Goal: Complete application form: Complete application form

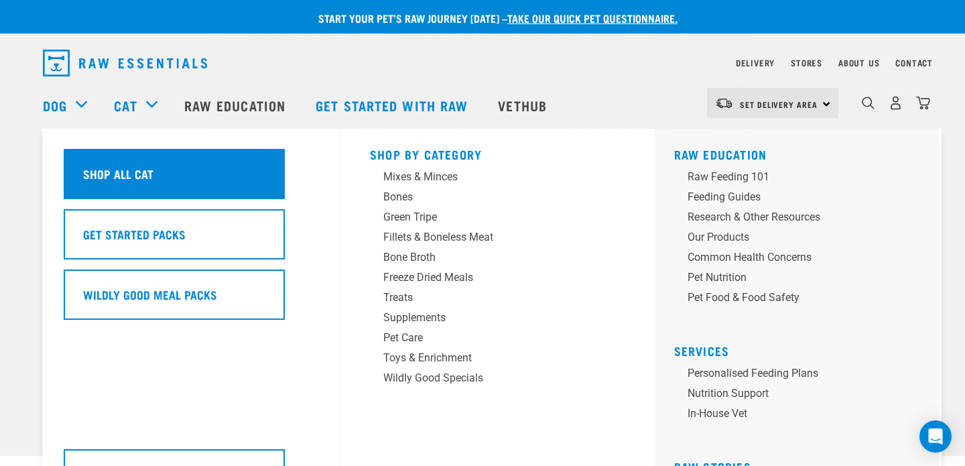
click at [145, 172] on h5 "Shop All Cat" at bounding box center [118, 173] width 70 height 17
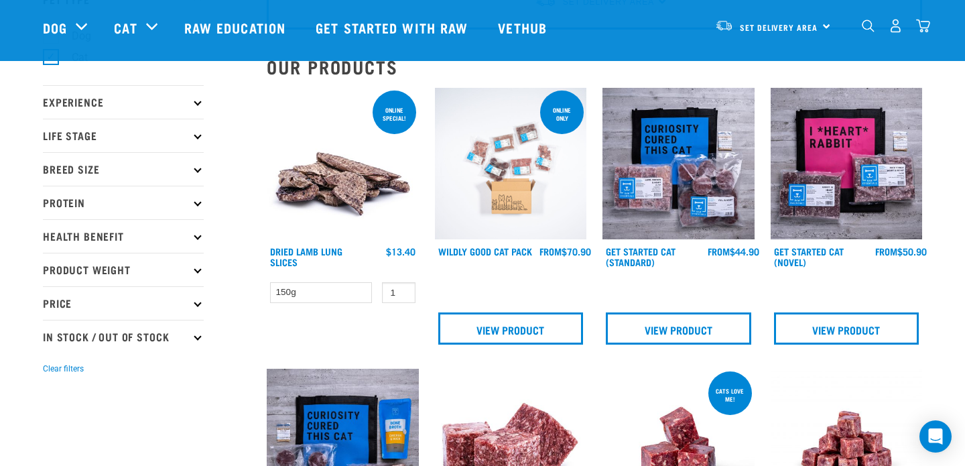
scroll to position [107, 0]
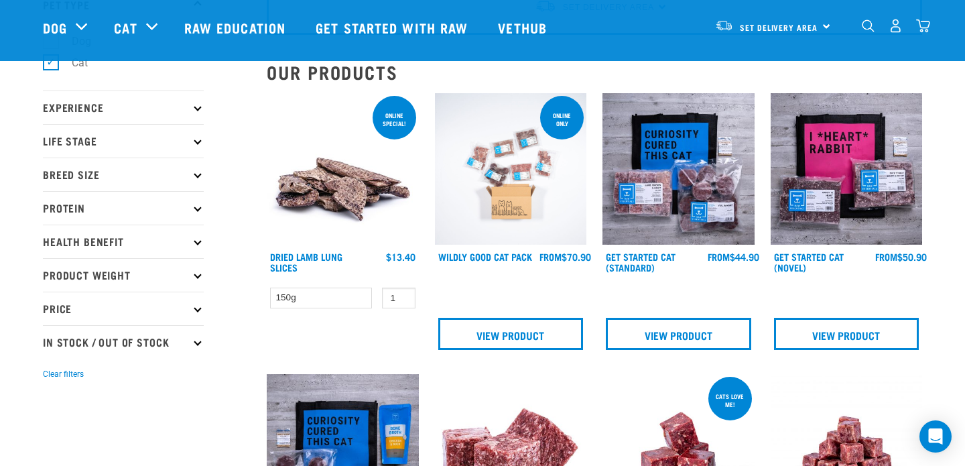
click at [510, 200] on img at bounding box center [511, 169] width 152 height 152
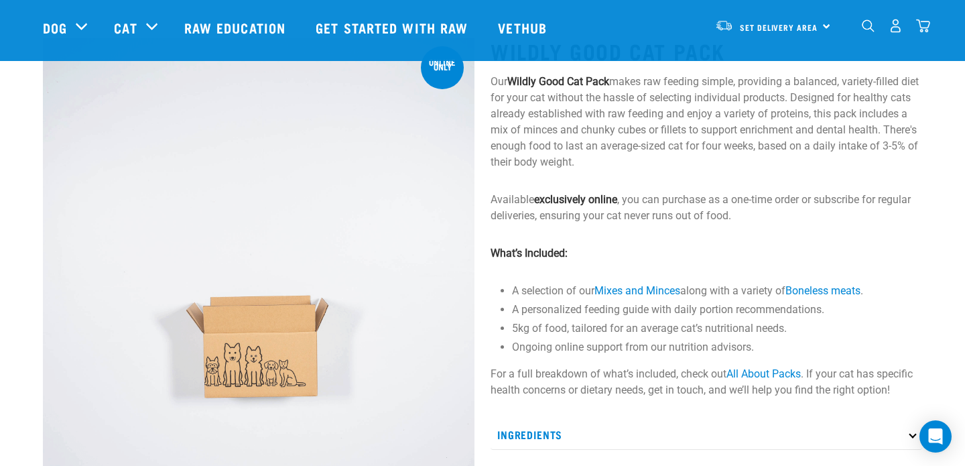
scroll to position [57, 0]
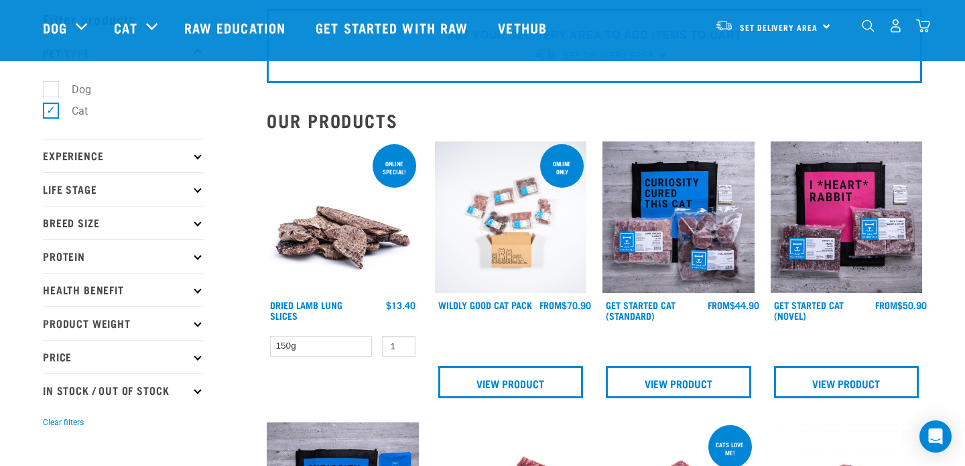
scroll to position [81, 0]
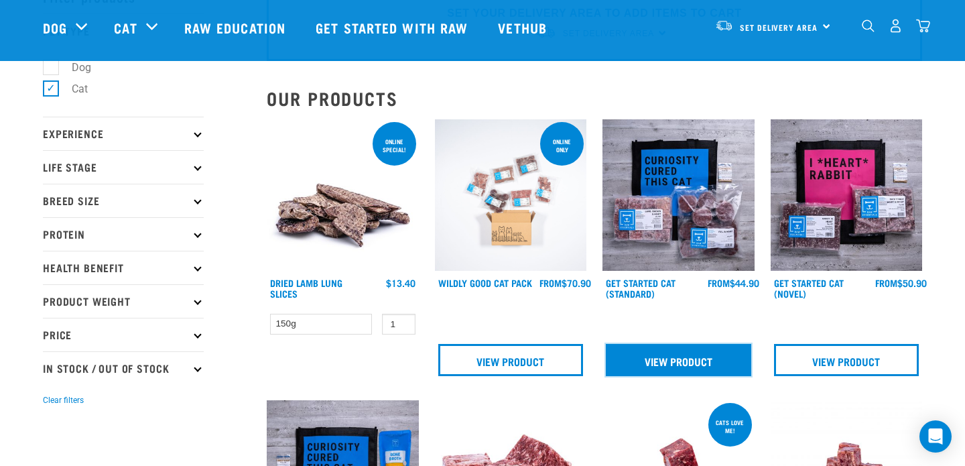
click at [675, 357] on link "View Product" at bounding box center [678, 360] width 145 height 32
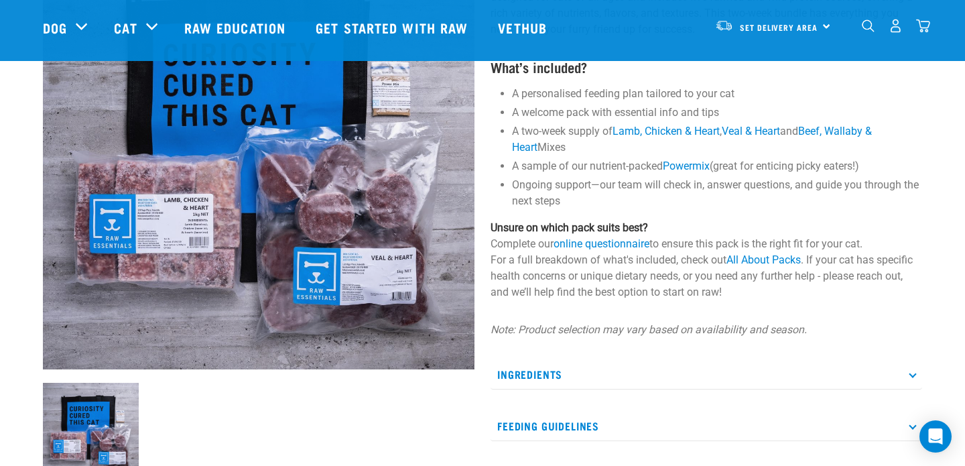
scroll to position [161, 0]
click at [637, 244] on link "online questionnaire" at bounding box center [601, 243] width 96 height 13
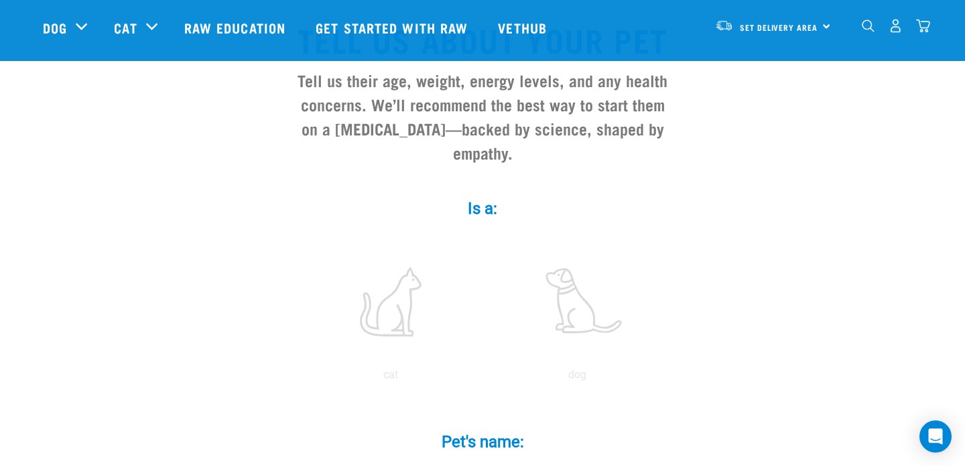
scroll to position [121, 0]
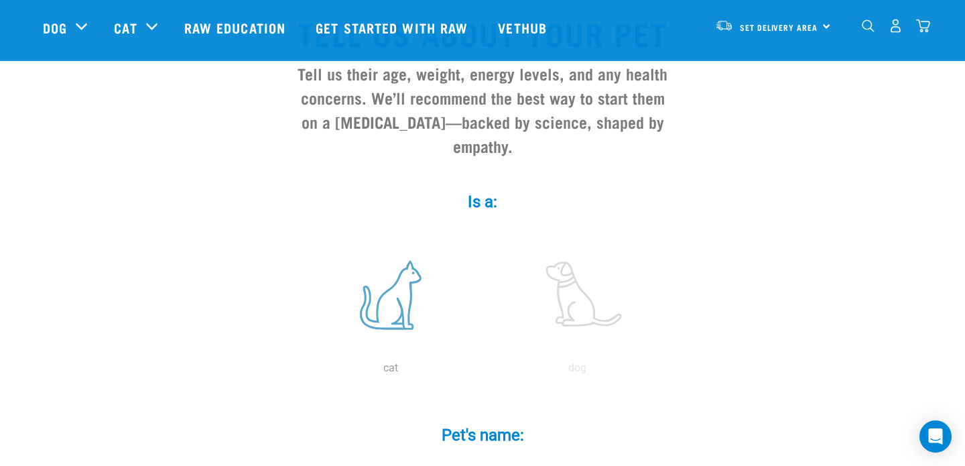
click at [413, 276] on label at bounding box center [390, 295] width 181 height 114
click at [297, 371] on input "radio" at bounding box center [297, 371] width 0 height 0
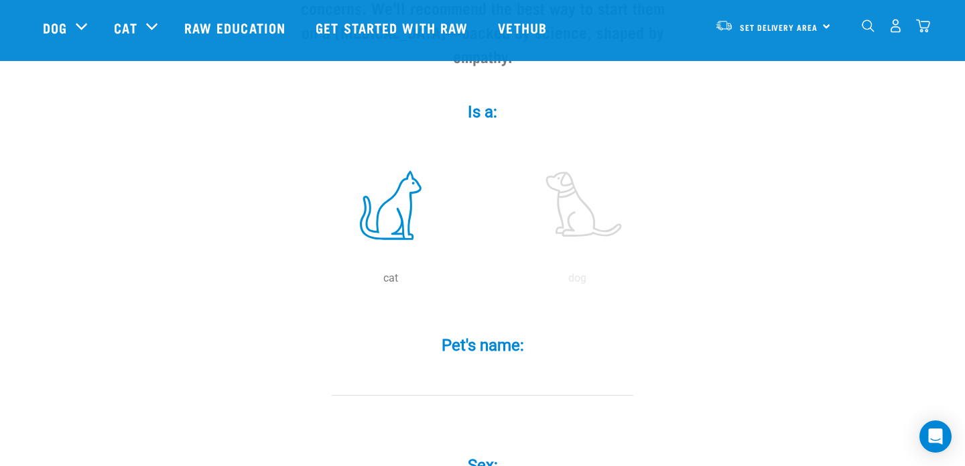
scroll to position [228, 0]
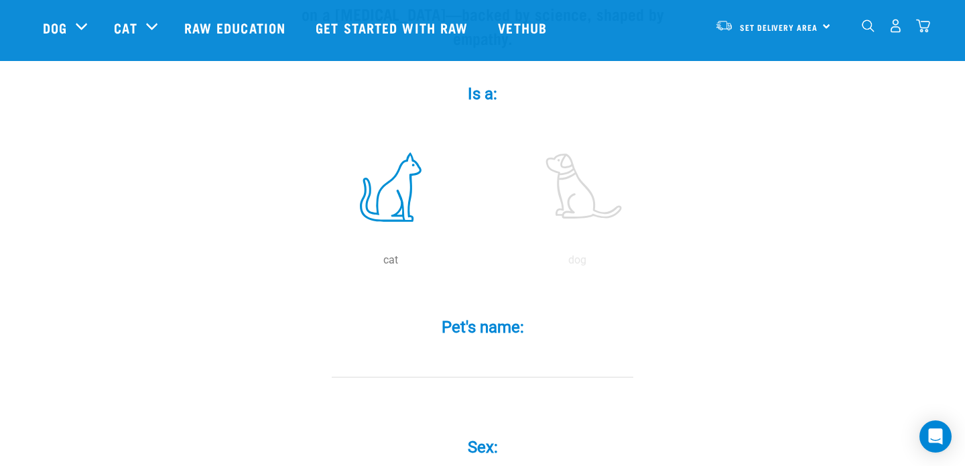
click at [482, 347] on input "Pet's name: *" at bounding box center [483, 362] width 302 height 30
type input "Mel"
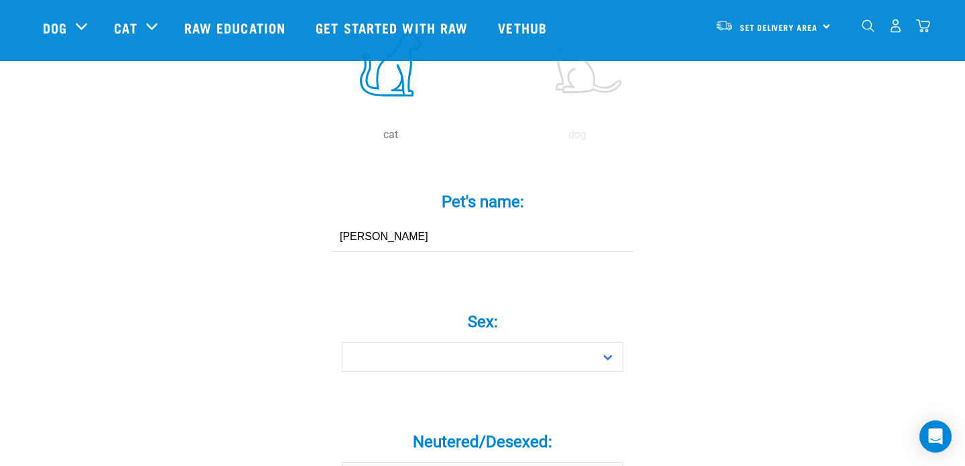
scroll to position [372, 0]
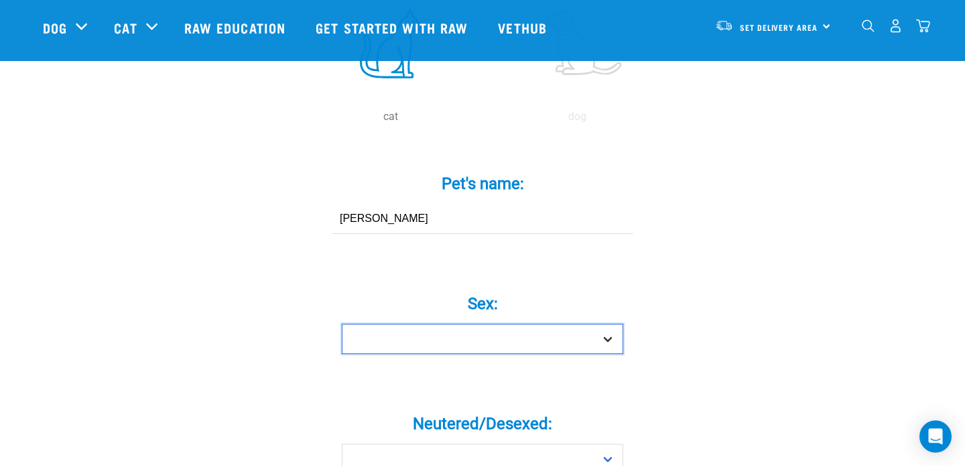
click at [609, 324] on select "Boy Girl" at bounding box center [482, 339] width 281 height 30
select select "girl"
click at [342, 324] on select "Boy Girl" at bounding box center [482, 339] width 281 height 30
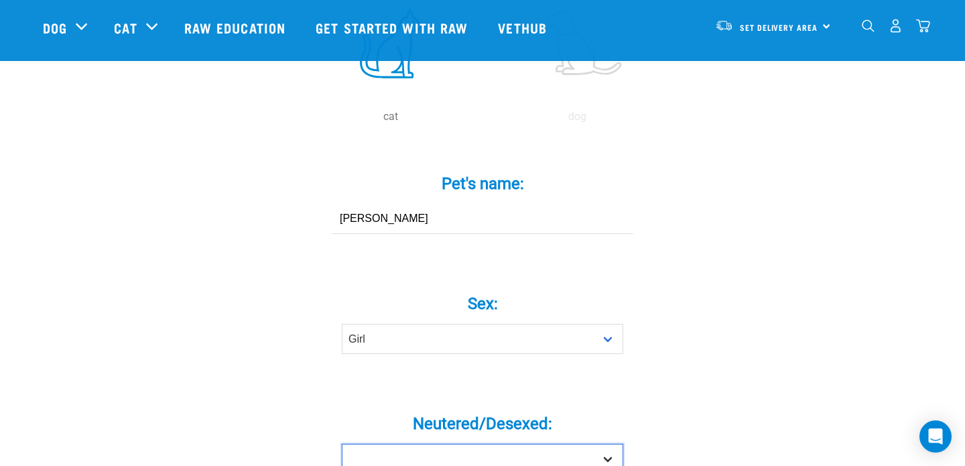
click at [607, 444] on select "Yes No" at bounding box center [482, 459] width 281 height 30
select select "yes"
click at [342, 444] on select "Yes No" at bounding box center [482, 459] width 281 height 30
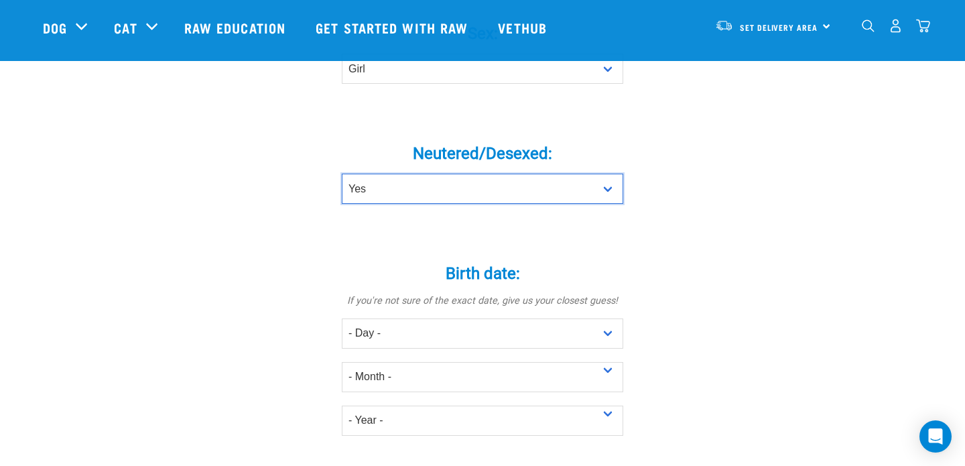
scroll to position [645, 0]
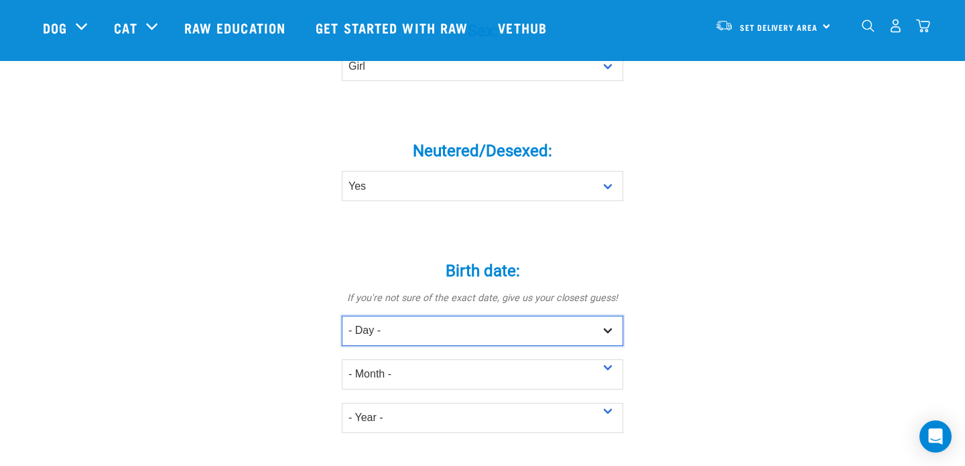
click at [606, 316] on select "- Day - 1 2 3 4 5 6 7 8 9 10 11 12 13 14 15 16 17 18 19 20 21 22 23 24 25 26 27" at bounding box center [482, 331] width 281 height 30
select select "1"
click at [342, 316] on select "- Day - 1 2 3 4 5 6 7 8 9 10 11 12 13 14 15 16 17 18 19 20 21 22 23 24 25 26 27" at bounding box center [482, 331] width 281 height 30
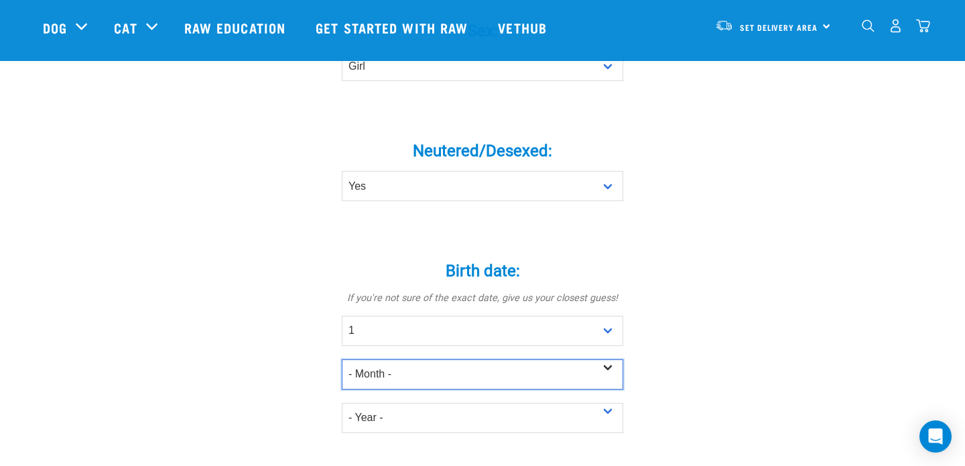
click at [609, 359] on select "- Month - January February March April May June July August September October N…" at bounding box center [482, 374] width 281 height 30
select select "January"
click at [342, 359] on select "- Month - January February March April May June July August September October N…" at bounding box center [482, 374] width 281 height 30
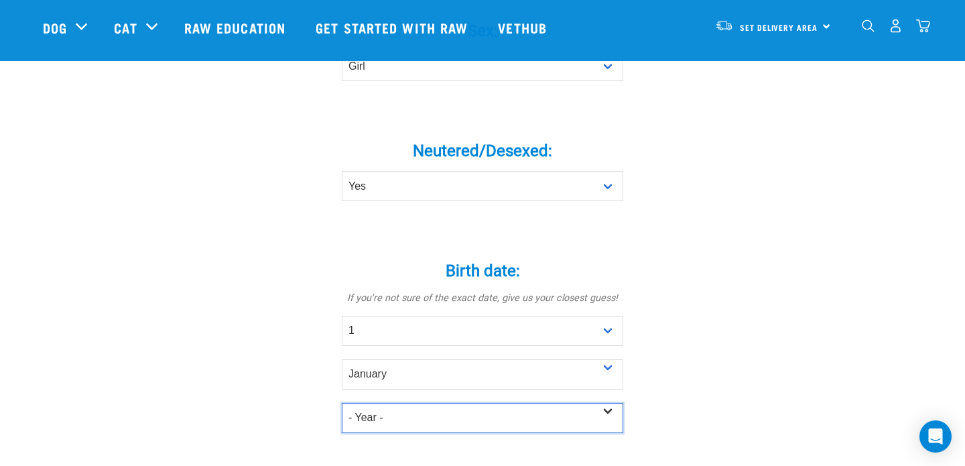
click at [607, 403] on select "- Year - 2025 2024 2023 2022 2021 2020 2019 2018 2017 2016 2015 2014 2013 2012" at bounding box center [482, 418] width 281 height 30
select select "2021"
click at [342, 403] on select "- Year - 2025 2024 2023 2022 2021 2020 2019 2018 2017 2016 2015 2014 2013 2012" at bounding box center [482, 418] width 281 height 30
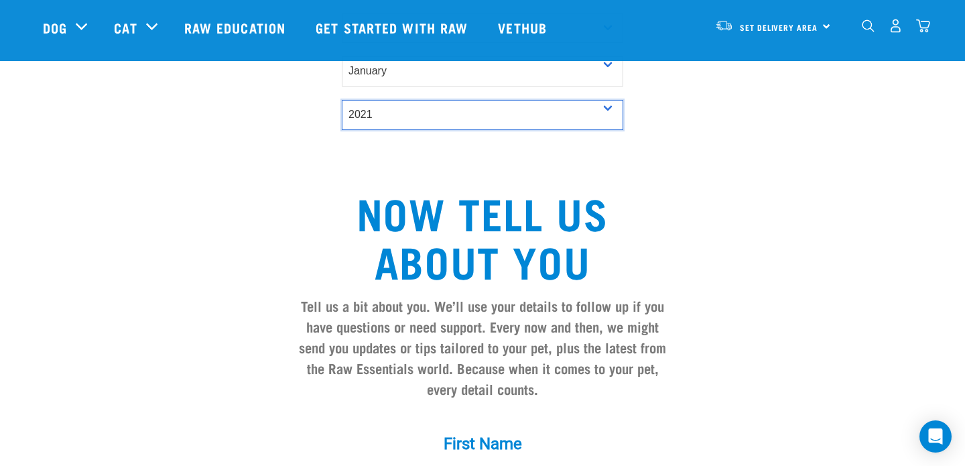
scroll to position [1004, 0]
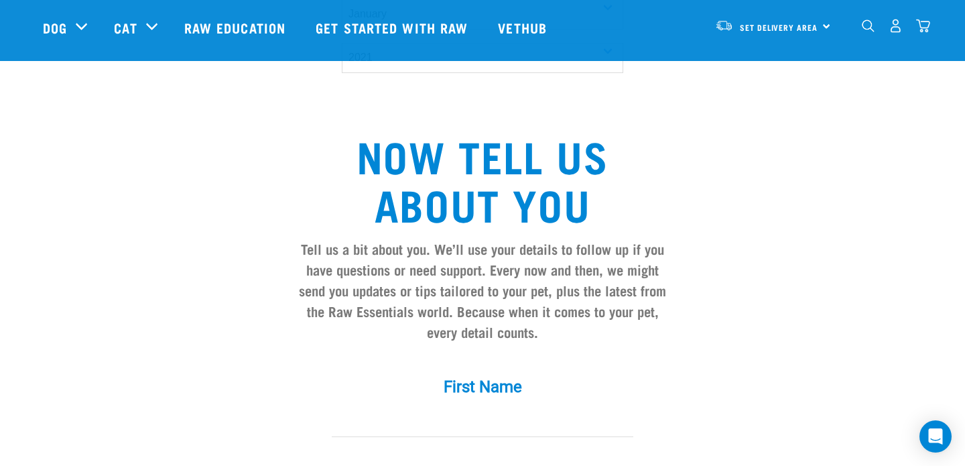
click at [501, 407] on input "First Name *" at bounding box center [483, 422] width 302 height 30
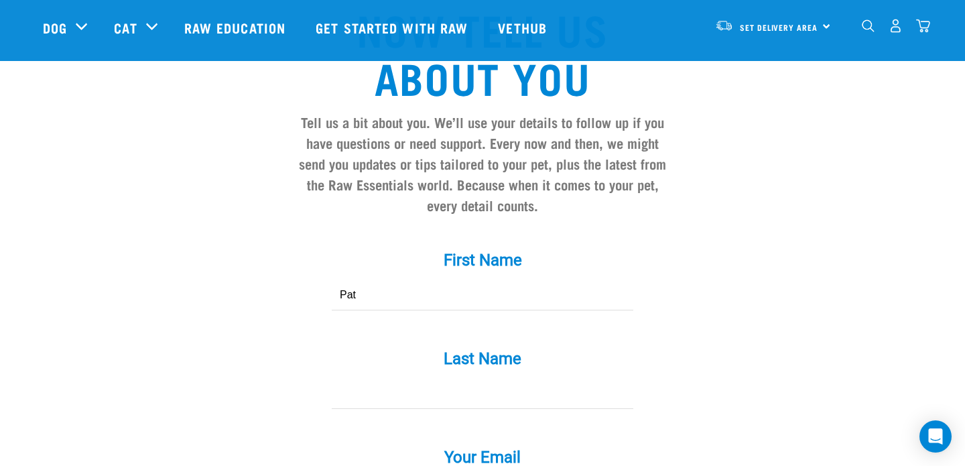
scroll to position [1185, 0]
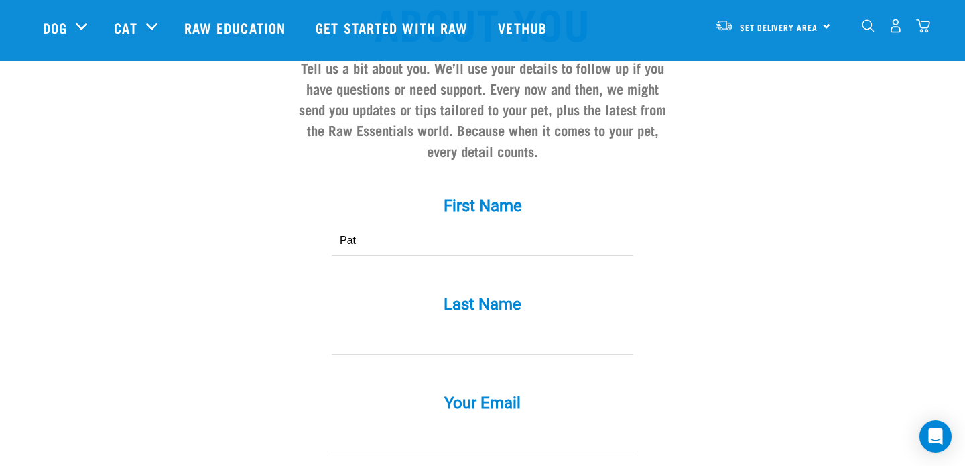
type input "Pat"
click at [490, 324] on input "Last Name *" at bounding box center [483, 339] width 302 height 30
type input "Coverdale"
type input "patcoverdale@gmail.com"
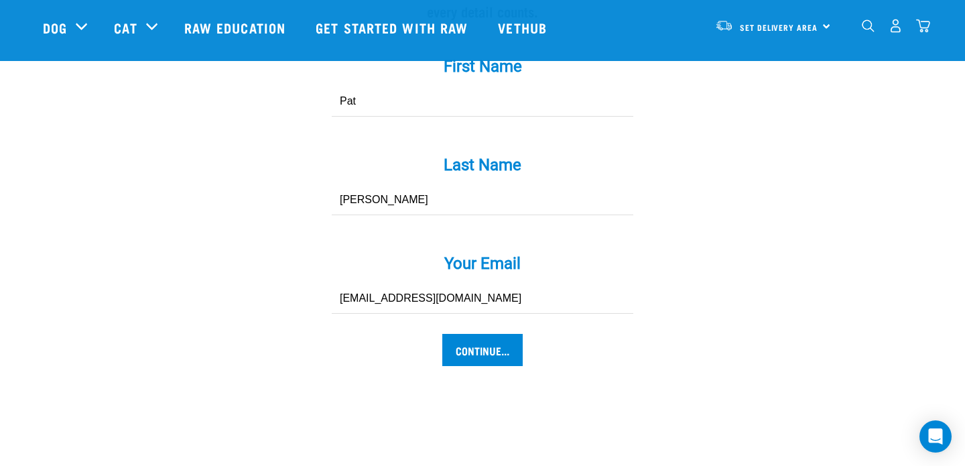
scroll to position [1333, 0]
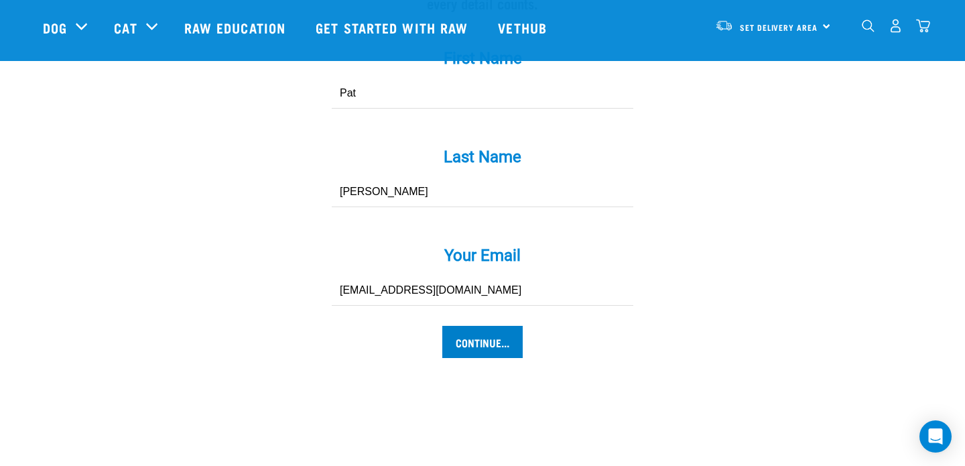
type input "Coverdale"
click at [489, 326] on input "Continue..." at bounding box center [482, 342] width 80 height 32
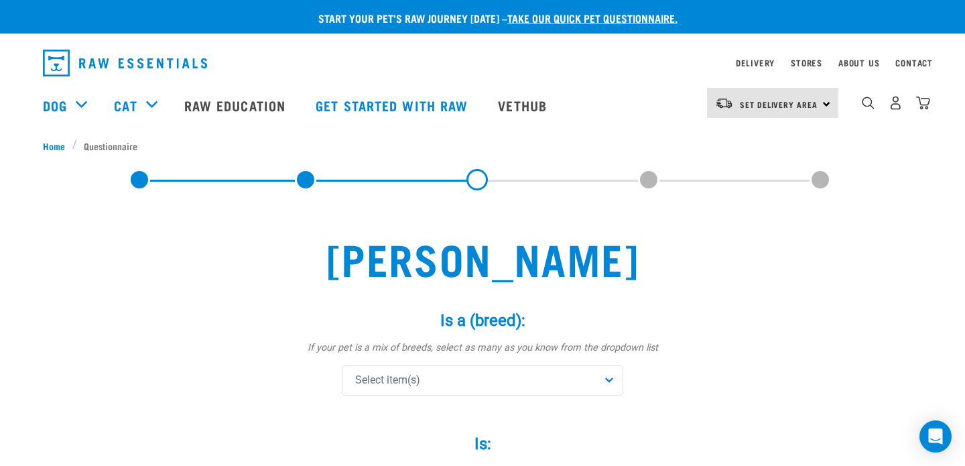
click at [610, 377] on div "Select item(s)" at bounding box center [482, 380] width 281 height 30
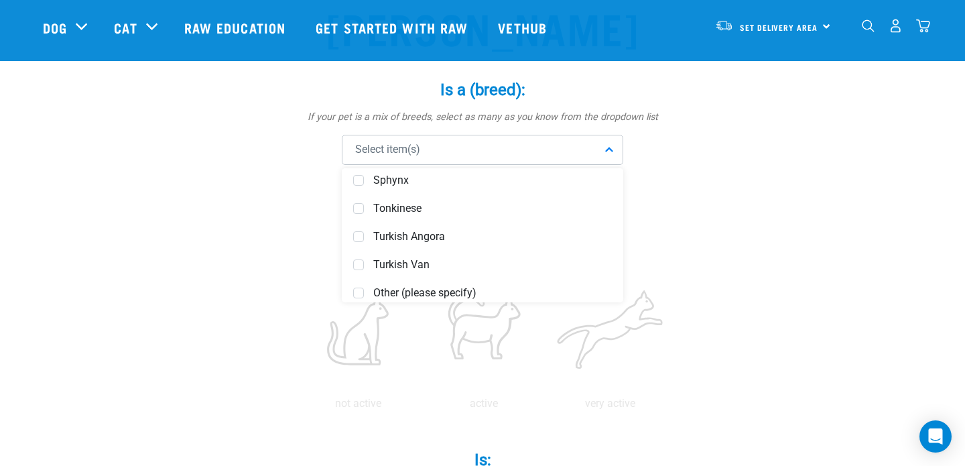
scroll to position [1028, 0]
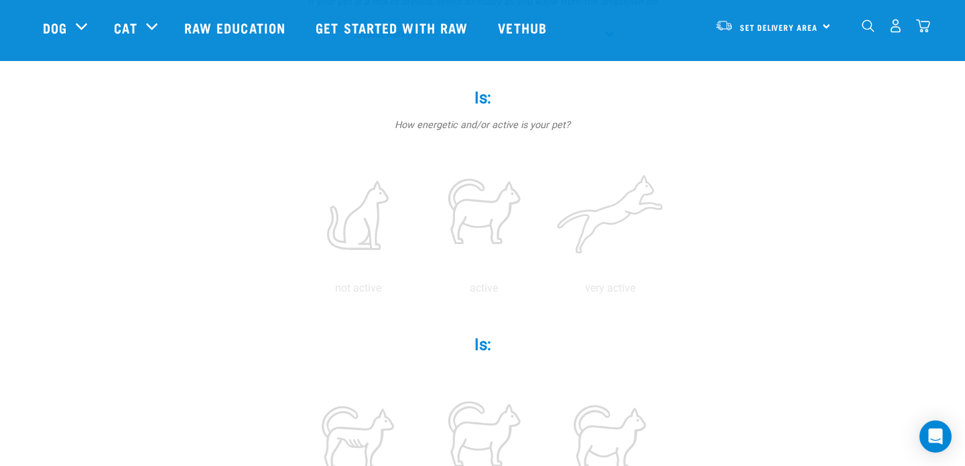
scroll to position [252, 0]
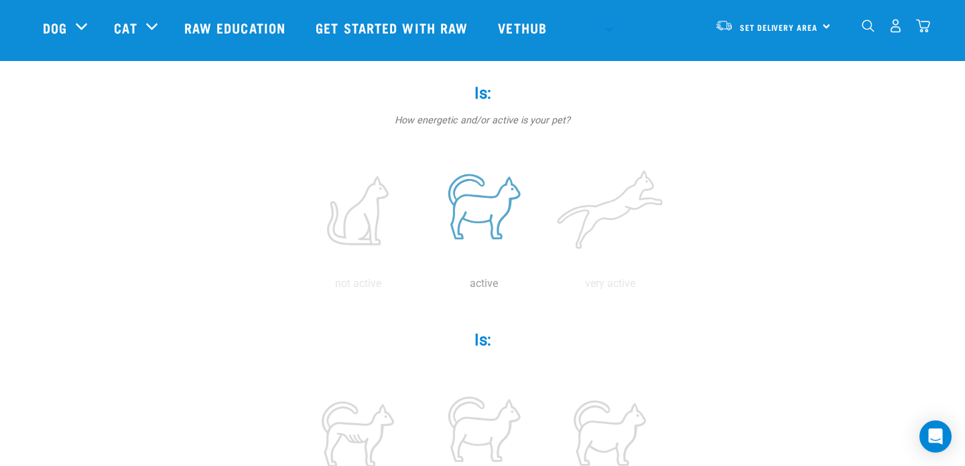
click at [500, 213] on label at bounding box center [483, 210] width 121 height 114
click at [421, 287] on input "radio" at bounding box center [421, 287] width 0 height 0
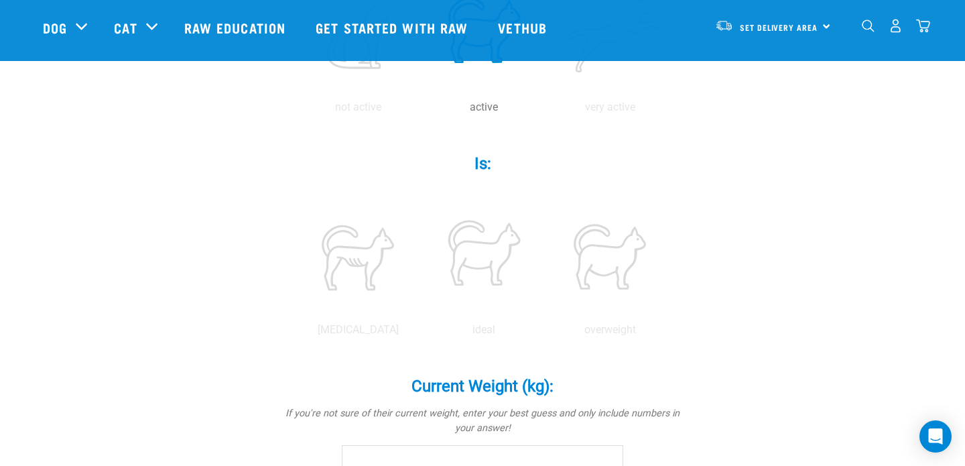
scroll to position [429, 0]
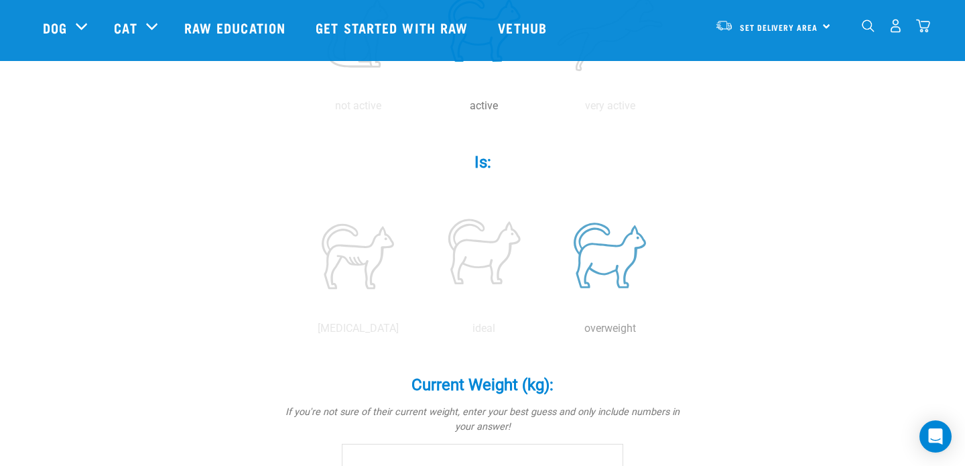
click at [605, 263] on label at bounding box center [609, 255] width 121 height 114
click at [547, 332] on input "radio" at bounding box center [547, 332] width 0 height 0
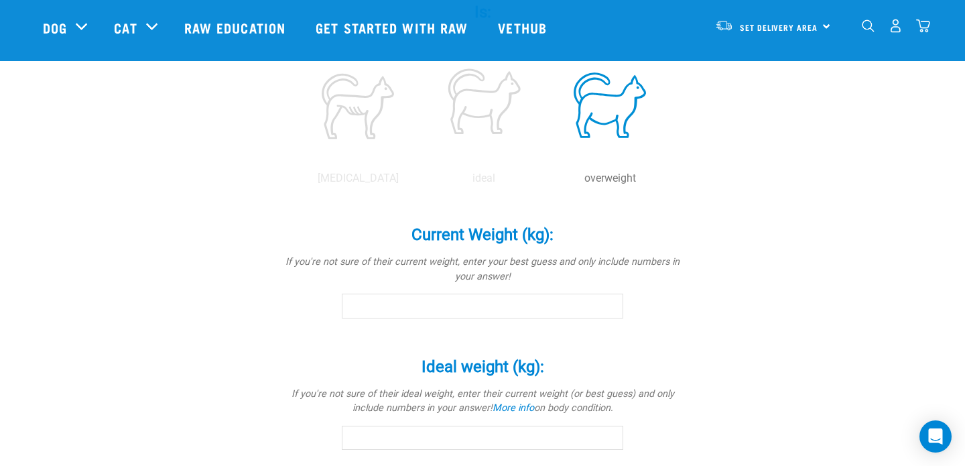
scroll to position [580, 0]
click at [484, 304] on input "Current Weight (kg): *" at bounding box center [482, 305] width 281 height 24
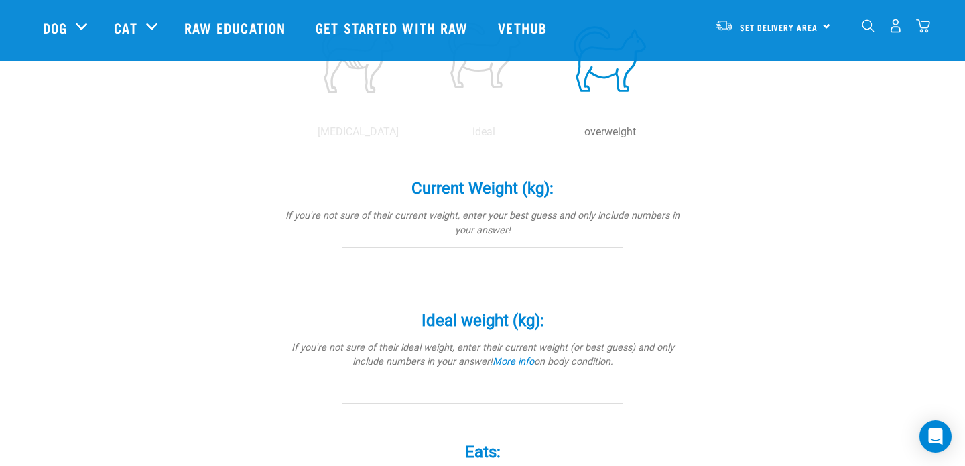
scroll to position [628, 0]
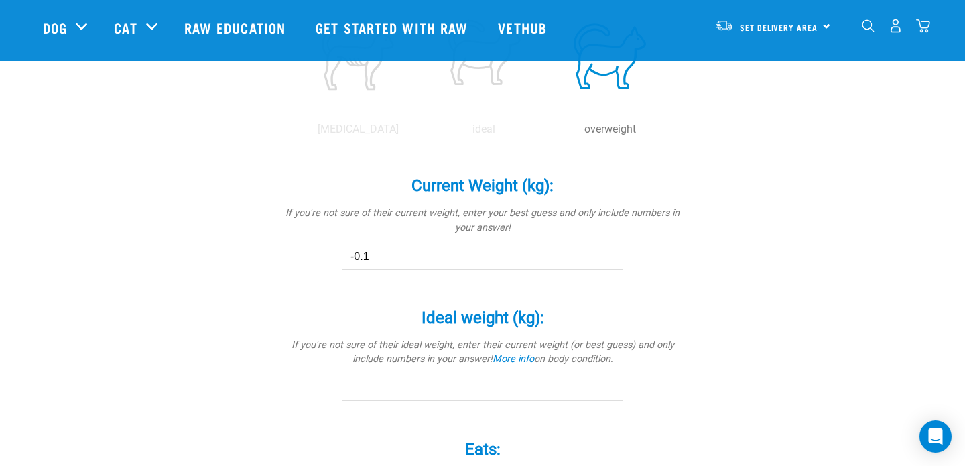
click at [610, 260] on input "-0.1" at bounding box center [482, 257] width 281 height 24
click at [608, 253] on input "0" at bounding box center [482, 257] width 281 height 24
click at [610, 255] on input "0.1" at bounding box center [482, 257] width 281 height 24
click at [610, 255] on input "0.2" at bounding box center [482, 257] width 281 height 24
click at [610, 255] on input "0.3" at bounding box center [482, 257] width 281 height 24
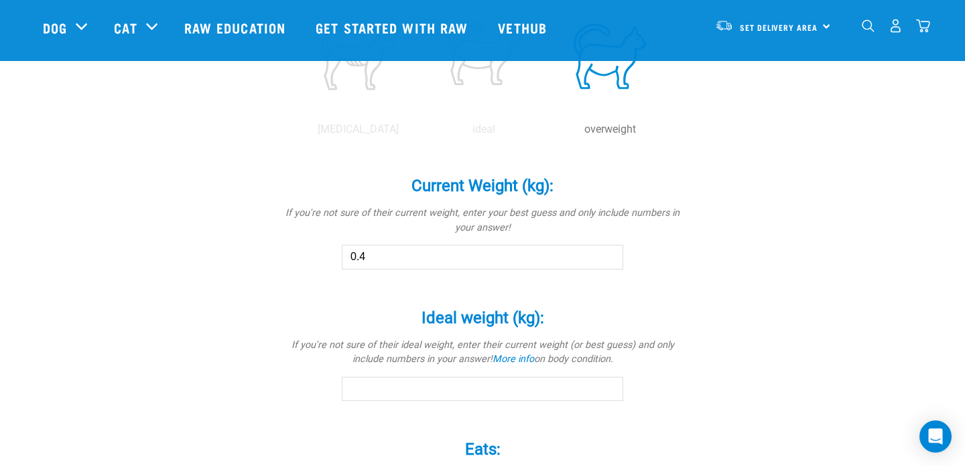
click at [610, 255] on input "0.4" at bounding box center [482, 257] width 281 height 24
click at [610, 255] on input "0.5" at bounding box center [482, 257] width 281 height 24
click at [610, 255] on input "0.6" at bounding box center [482, 257] width 281 height 24
click at [610, 255] on input "0.7" at bounding box center [482, 257] width 281 height 24
click at [610, 255] on input "0.8" at bounding box center [482, 257] width 281 height 24
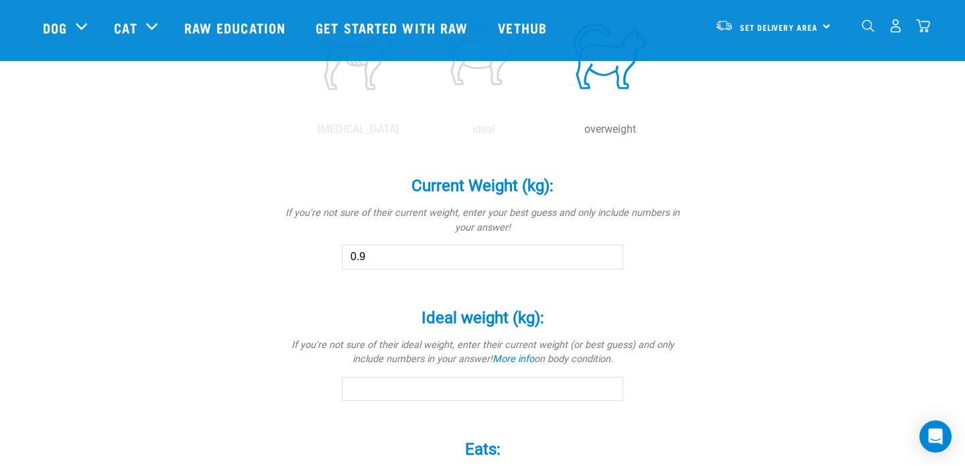
click at [610, 255] on input "0.9" at bounding box center [482, 257] width 281 height 24
click at [610, 255] on input "1" at bounding box center [482, 257] width 281 height 24
click at [610, 255] on input "1.1" at bounding box center [482, 257] width 281 height 24
click at [610, 255] on input "1.2" at bounding box center [482, 257] width 281 height 24
click at [610, 255] on input "1.3" at bounding box center [482, 257] width 281 height 24
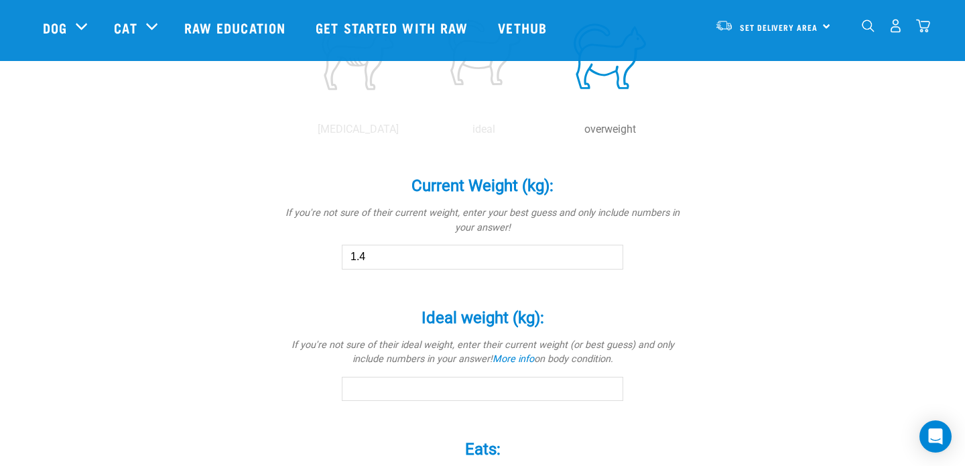
click at [610, 255] on input "1.4" at bounding box center [482, 257] width 281 height 24
click at [610, 255] on input "1.5" at bounding box center [482, 257] width 281 height 24
click at [610, 255] on input "1.6" at bounding box center [482, 257] width 281 height 24
click at [610, 255] on input "1.7" at bounding box center [482, 257] width 281 height 24
click at [610, 255] on input "1.8" at bounding box center [482, 257] width 281 height 24
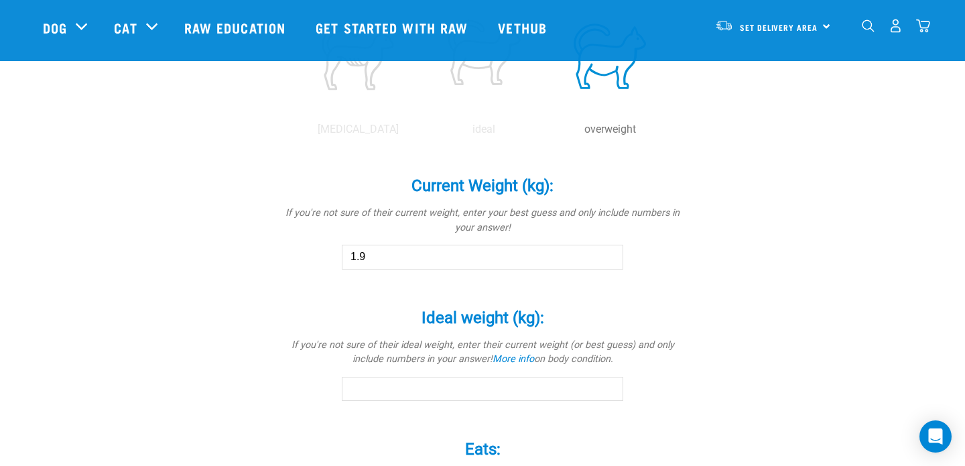
click at [610, 255] on input "1.9" at bounding box center [482, 257] width 281 height 24
click at [610, 255] on input "2" at bounding box center [482, 257] width 281 height 24
type input "2.1"
click at [610, 255] on input "2.1" at bounding box center [482, 257] width 281 height 24
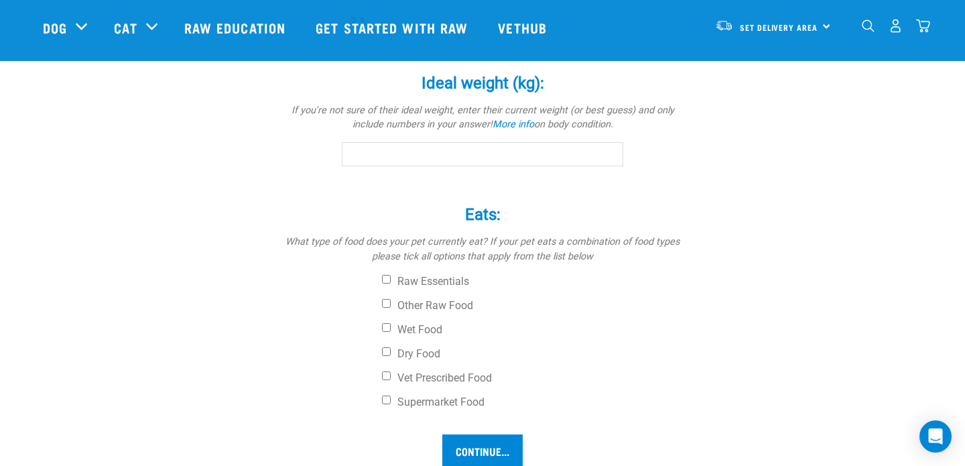
scroll to position [872, 0]
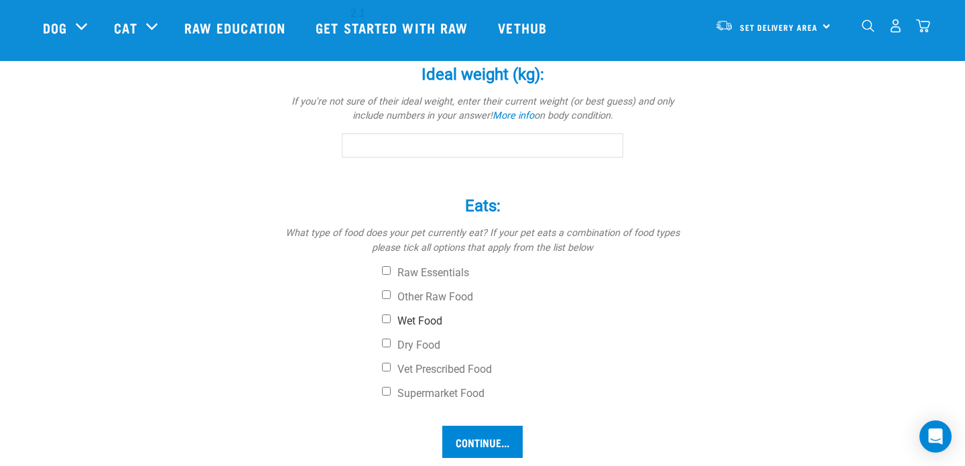
click at [385, 321] on input "Wet Food" at bounding box center [386, 318] width 9 height 9
checkbox input "true"
click at [385, 340] on input "Dry Food" at bounding box center [386, 342] width 9 height 9
checkbox input "true"
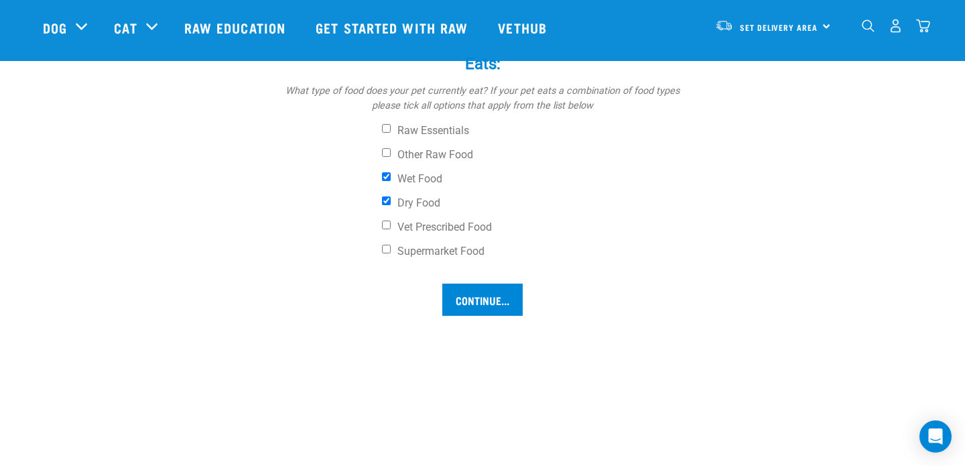
scroll to position [1041, 0]
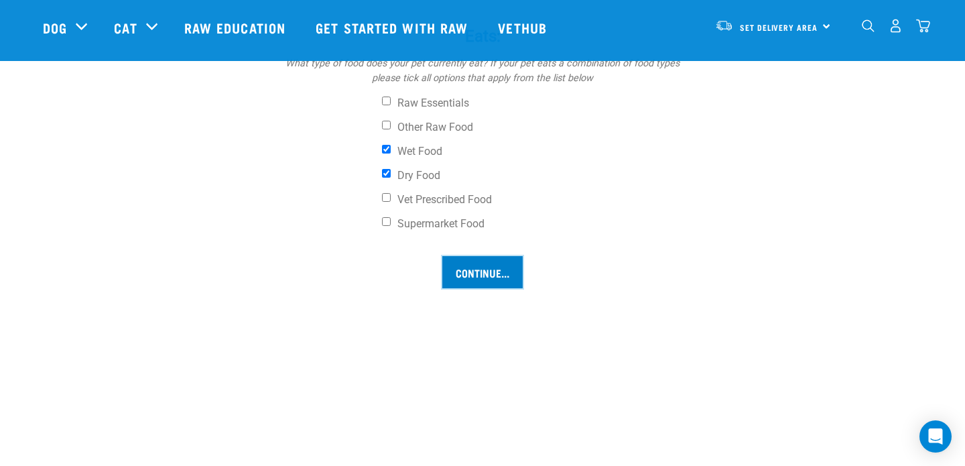
click at [491, 274] on input "Continue..." at bounding box center [482, 272] width 80 height 32
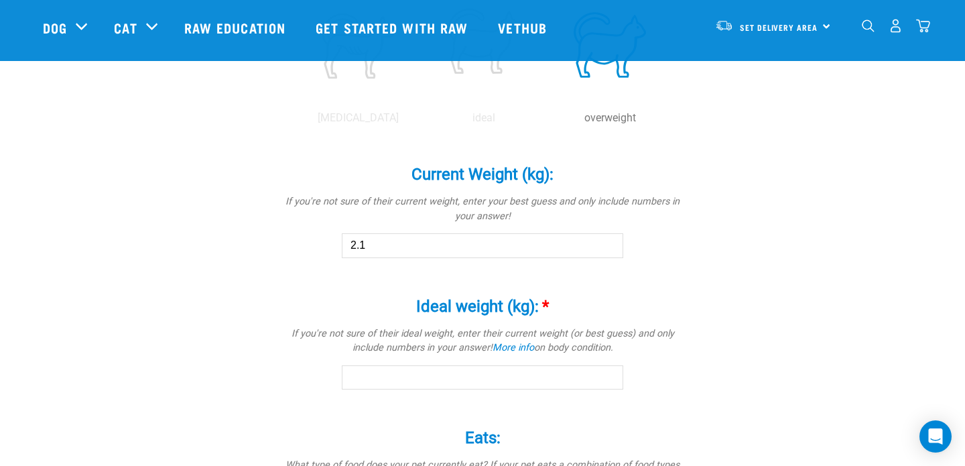
scroll to position [633, 0]
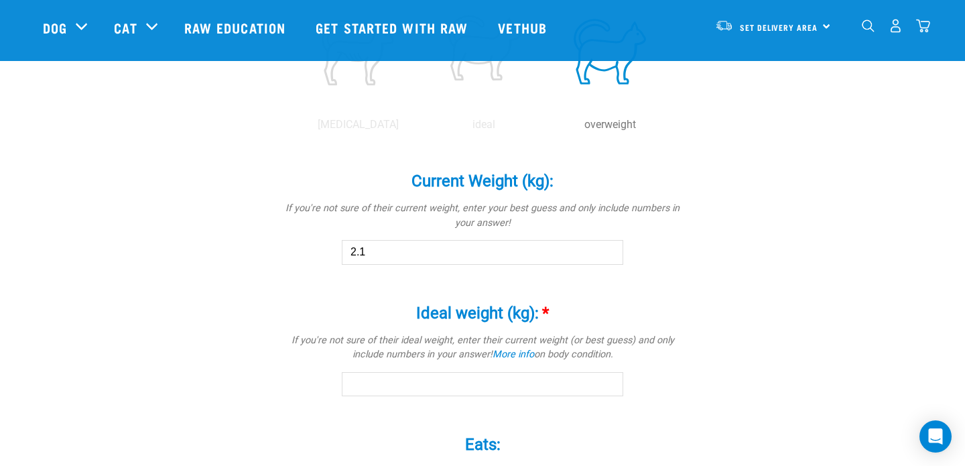
click at [377, 253] on input "2.1" at bounding box center [482, 252] width 281 height 24
type input "2"
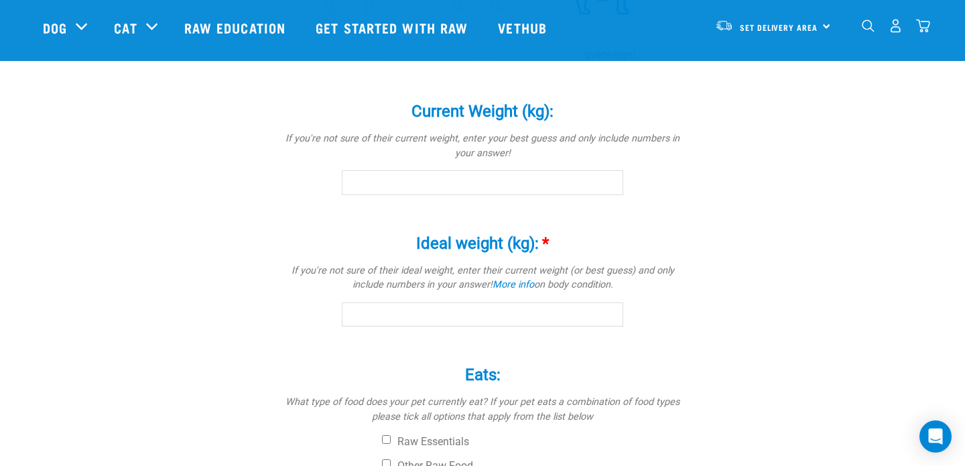
scroll to position [711, 0]
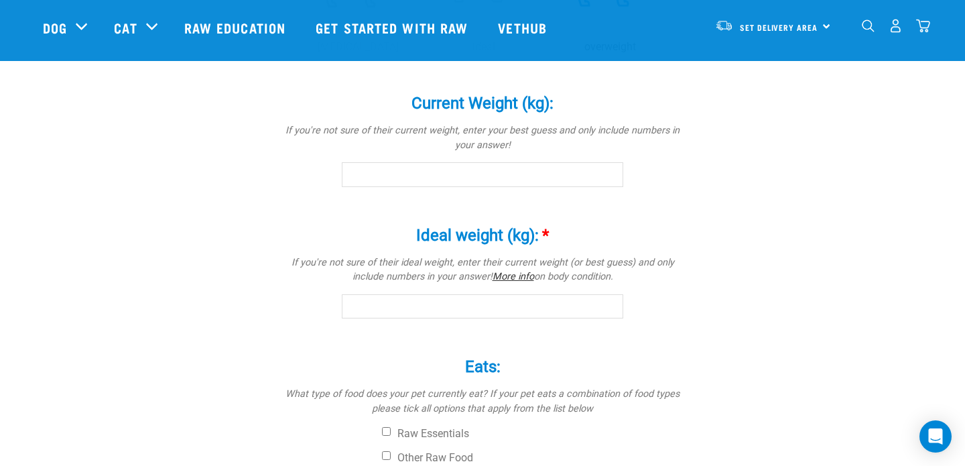
click at [519, 278] on link "More info" at bounding box center [513, 276] width 42 height 11
click at [496, 173] on input "Current Weight (kg): *" at bounding box center [482, 174] width 281 height 24
click at [610, 172] on input "0.1" at bounding box center [482, 174] width 281 height 24
click at [610, 172] on input "0.2" at bounding box center [482, 174] width 281 height 24
click at [610, 172] on input "0.3" at bounding box center [482, 174] width 281 height 24
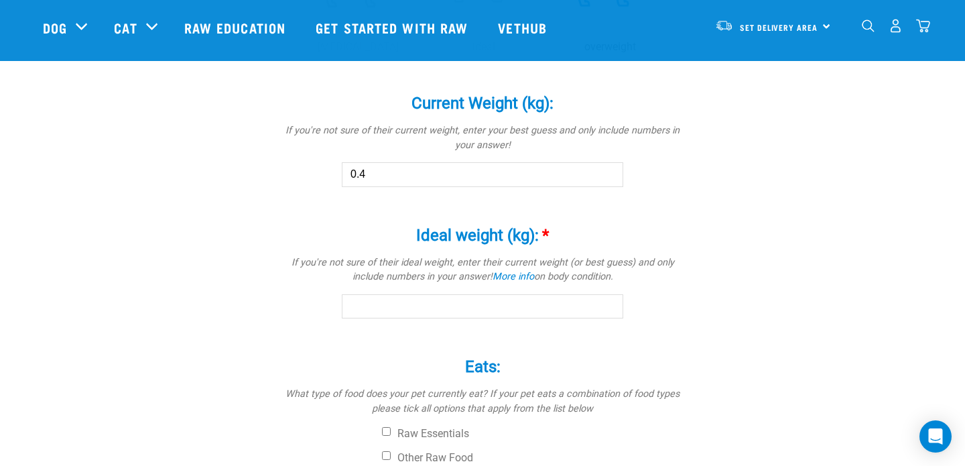
click at [610, 172] on input "0.4" at bounding box center [482, 174] width 281 height 24
click at [610, 172] on input "0.5" at bounding box center [482, 174] width 281 height 24
click at [610, 172] on input "0.6" at bounding box center [482, 174] width 281 height 24
click at [610, 172] on input "0.7" at bounding box center [482, 174] width 281 height 24
click at [610, 172] on input "0.8" at bounding box center [482, 174] width 281 height 24
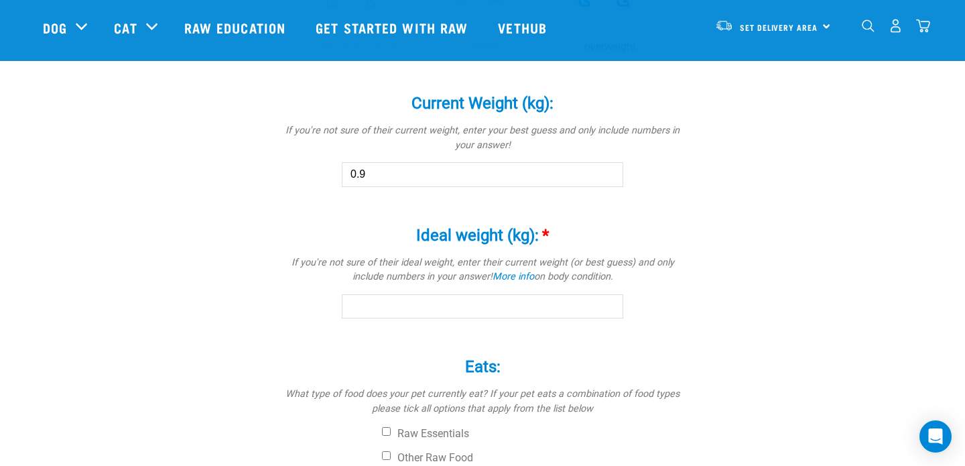
click at [610, 172] on input "0.9" at bounding box center [482, 174] width 281 height 24
click at [610, 172] on input "1" at bounding box center [482, 174] width 281 height 24
click at [610, 172] on input "1.1" at bounding box center [482, 174] width 281 height 24
click at [610, 172] on input "1.2" at bounding box center [482, 174] width 281 height 24
click at [610, 172] on input "1.3" at bounding box center [482, 174] width 281 height 24
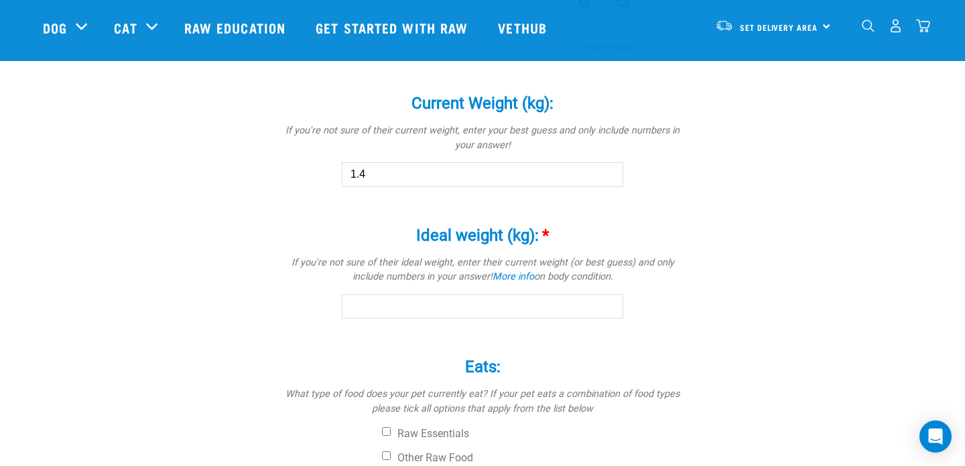
click at [610, 172] on input "1.4" at bounding box center [482, 174] width 281 height 24
click at [610, 172] on input "1.5" at bounding box center [482, 174] width 281 height 24
click at [610, 172] on input "1.6" at bounding box center [482, 174] width 281 height 24
click at [610, 172] on input "1.7" at bounding box center [482, 174] width 281 height 24
click at [610, 172] on input "1.8" at bounding box center [482, 174] width 281 height 24
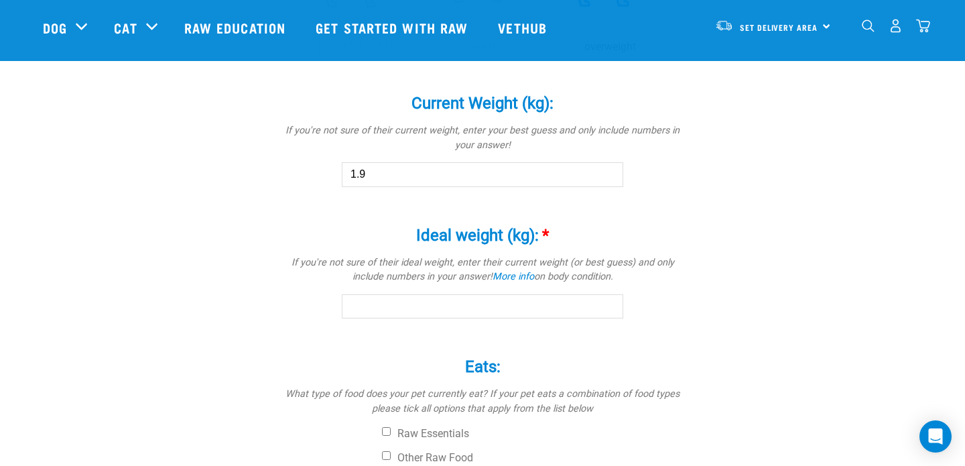
click at [610, 172] on input "1.9" at bounding box center [482, 174] width 281 height 24
click at [610, 172] on input "2" at bounding box center [482, 174] width 281 height 24
click at [610, 172] on input "2.1" at bounding box center [482, 174] width 281 height 24
click at [610, 172] on input "2.2" at bounding box center [482, 174] width 281 height 24
click at [610, 172] on input "2.3" at bounding box center [482, 174] width 281 height 24
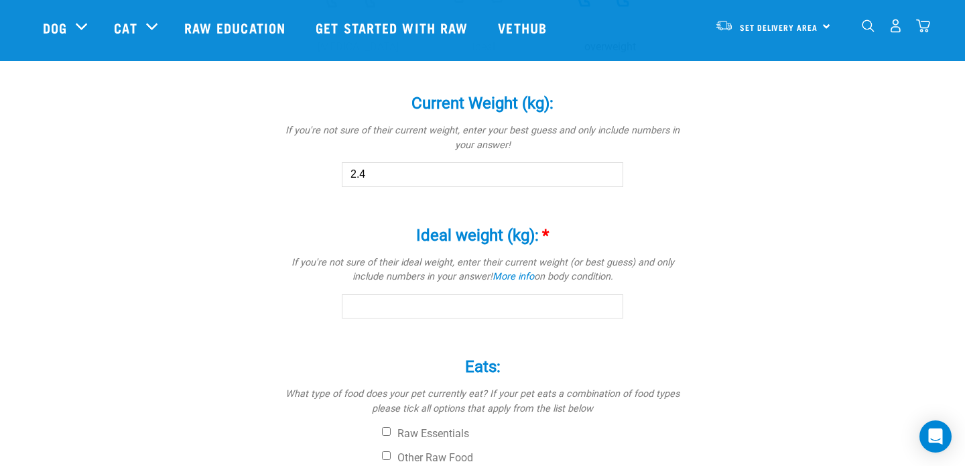
click at [610, 172] on input "2.4" at bounding box center [482, 174] width 281 height 24
click at [610, 172] on input "2.5" at bounding box center [482, 174] width 281 height 24
click at [610, 172] on input "2.6" at bounding box center [482, 174] width 281 height 24
click at [610, 172] on input "2.7" at bounding box center [482, 174] width 281 height 24
click at [610, 172] on input "2.8" at bounding box center [482, 174] width 281 height 24
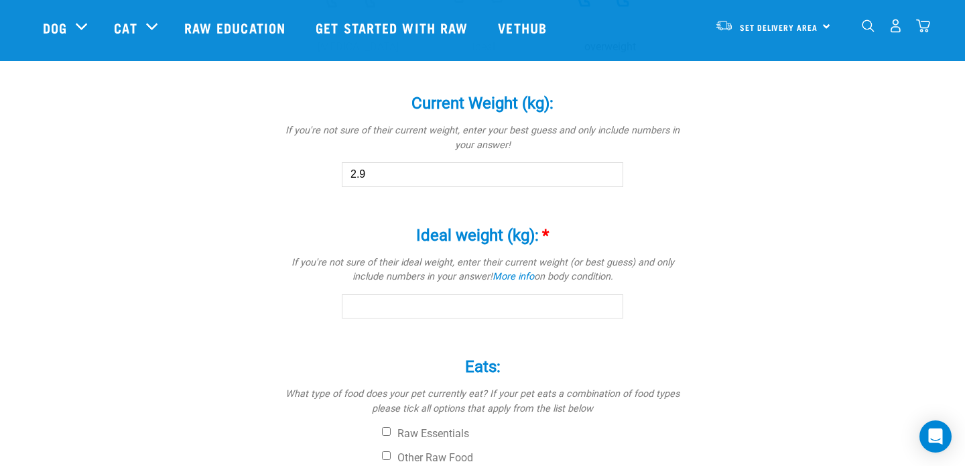
click at [610, 172] on input "2.9" at bounding box center [482, 174] width 281 height 24
click at [610, 172] on input "3" at bounding box center [482, 174] width 281 height 24
click at [610, 172] on input "3.1" at bounding box center [482, 174] width 281 height 24
click at [610, 172] on input "3.2" at bounding box center [482, 174] width 281 height 24
click at [610, 172] on input "3.3" at bounding box center [482, 174] width 281 height 24
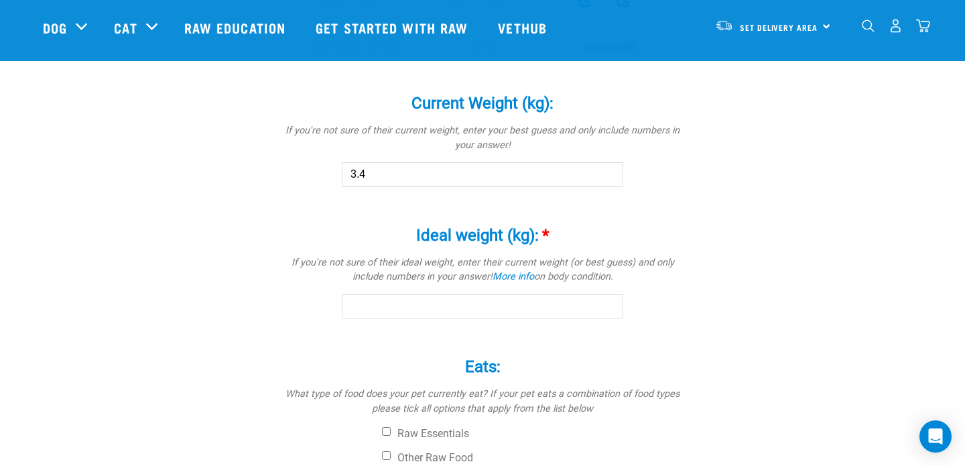
click at [610, 172] on input "3.4" at bounding box center [482, 174] width 281 height 24
click at [610, 172] on input "3.5" at bounding box center [482, 174] width 281 height 24
click at [610, 172] on input "3.6" at bounding box center [482, 174] width 281 height 24
click at [610, 172] on input "3.7" at bounding box center [482, 174] width 281 height 24
click at [610, 172] on input "3.8" at bounding box center [482, 174] width 281 height 24
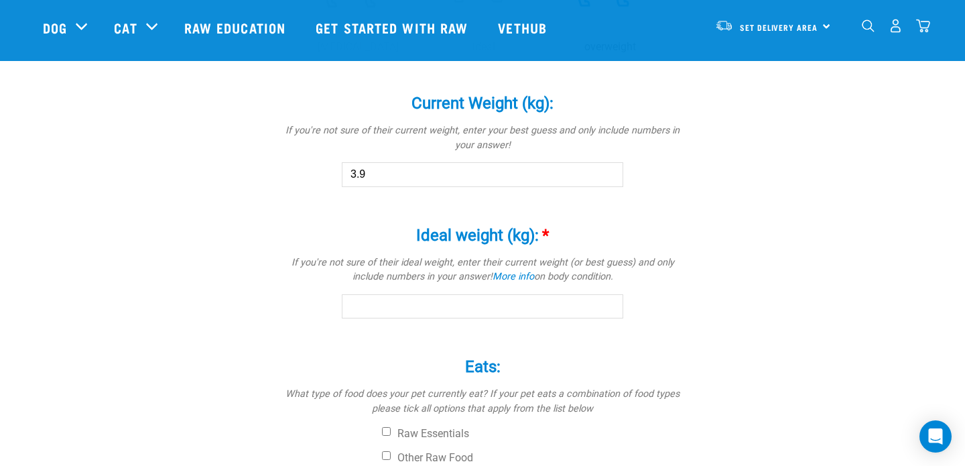
click at [610, 172] on input "3.9" at bounding box center [482, 174] width 281 height 24
click at [610, 172] on input "4" at bounding box center [482, 174] width 281 height 24
click at [610, 172] on input "4.1" at bounding box center [482, 174] width 281 height 24
click at [610, 172] on input "4.2" at bounding box center [482, 174] width 281 height 24
click at [610, 172] on input "4.3" at bounding box center [482, 174] width 281 height 24
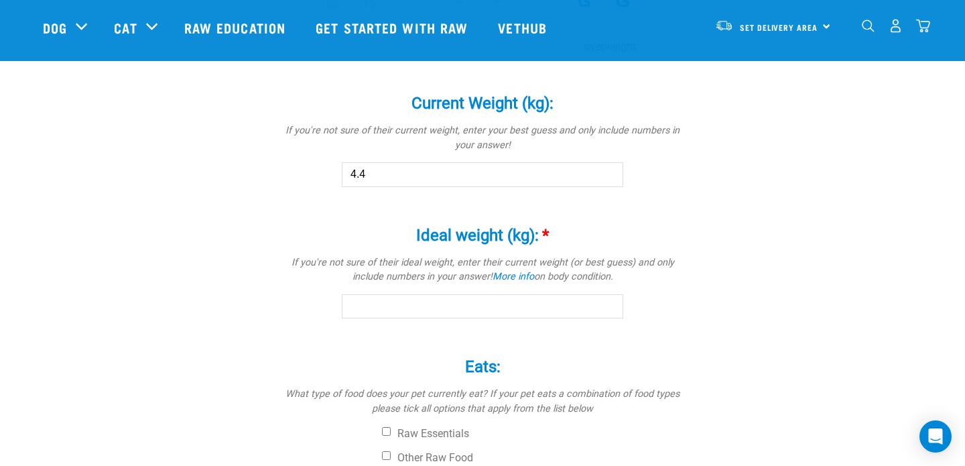
click at [610, 172] on input "4.4" at bounding box center [482, 174] width 281 height 24
click at [610, 172] on input "4.5" at bounding box center [482, 174] width 281 height 24
click at [610, 172] on input "4.6" at bounding box center [482, 174] width 281 height 24
click at [610, 172] on input "4.7" at bounding box center [482, 174] width 281 height 24
click at [610, 172] on input "4.8" at bounding box center [482, 174] width 281 height 24
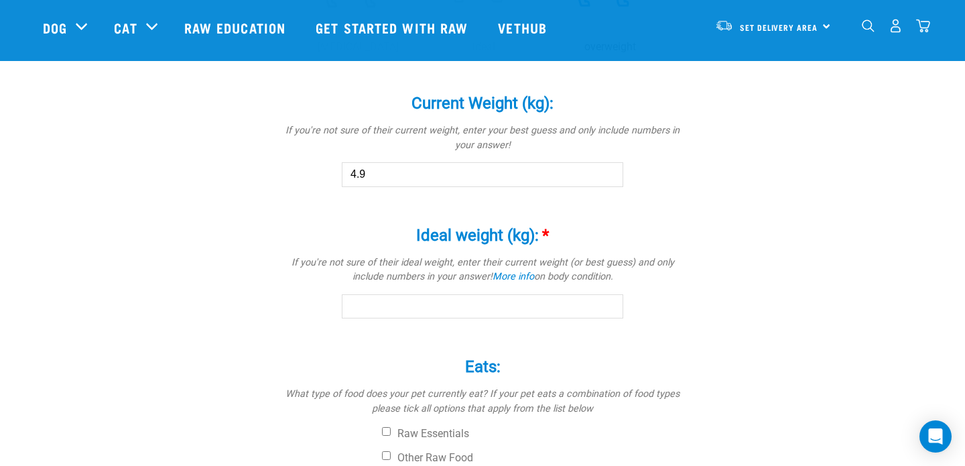
click at [610, 172] on input "4.9" at bounding box center [482, 174] width 281 height 24
type input "5"
click at [610, 172] on input "5" at bounding box center [482, 174] width 281 height 24
click at [531, 306] on input "Ideal weight (kg): *" at bounding box center [482, 306] width 281 height 24
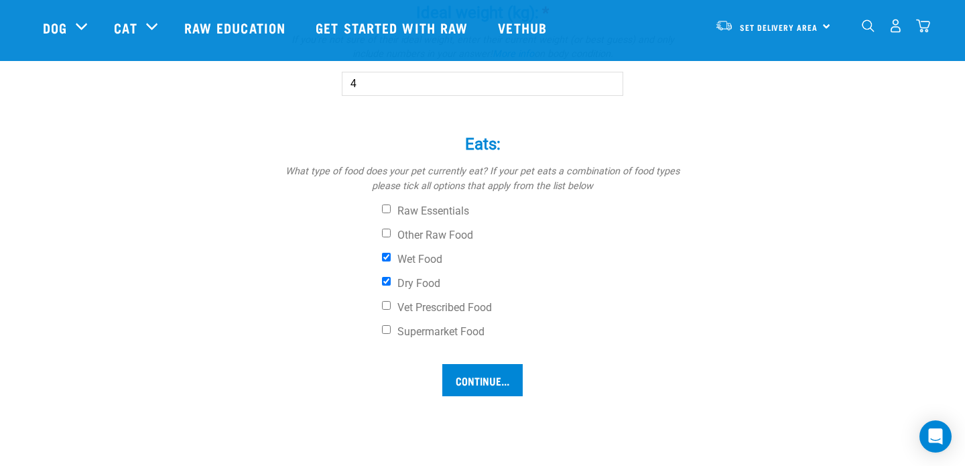
scroll to position [976, 0]
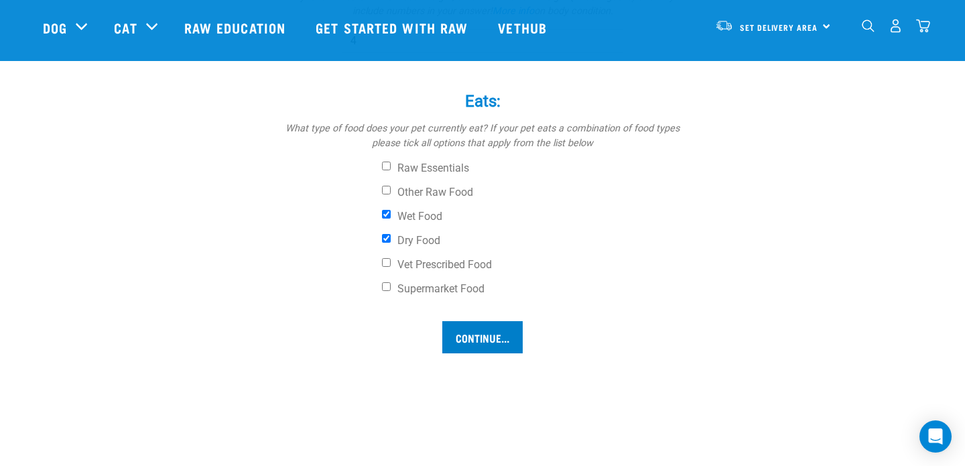
type input "4"
click at [487, 340] on input "Continue..." at bounding box center [482, 337] width 80 height 32
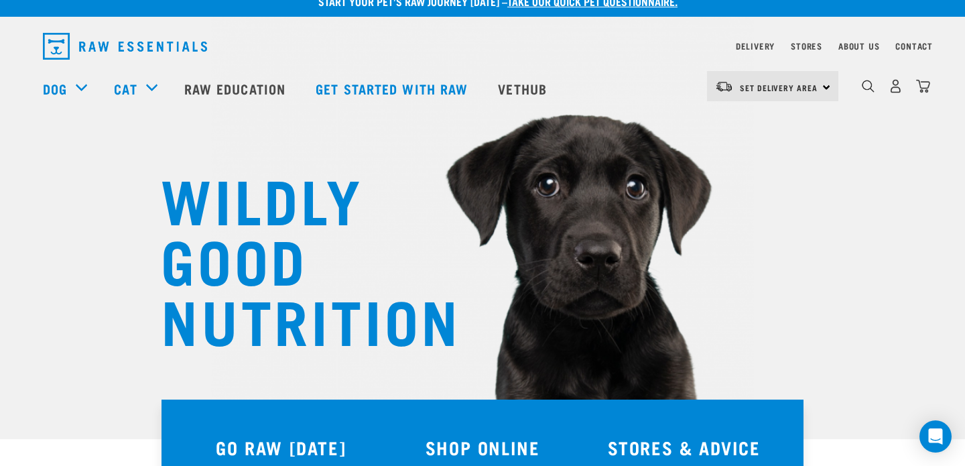
scroll to position [17, 0]
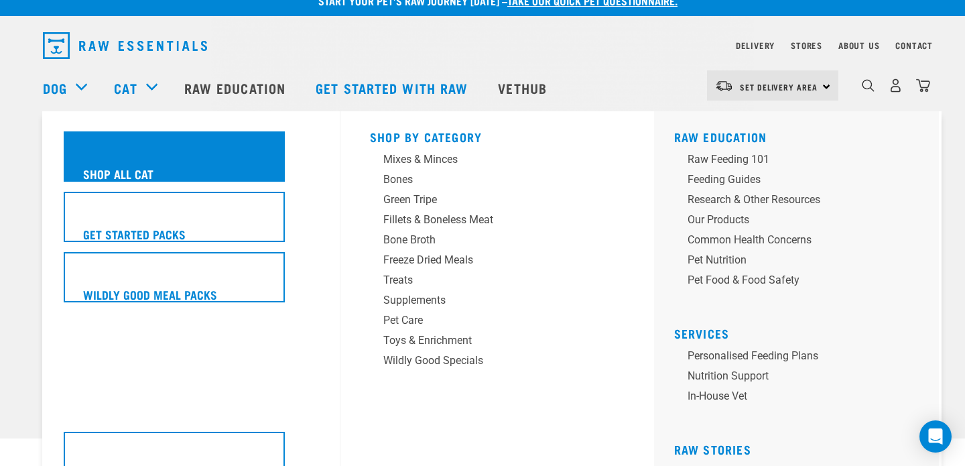
click at [144, 174] on h5 "Shop All Cat" at bounding box center [118, 173] width 70 height 17
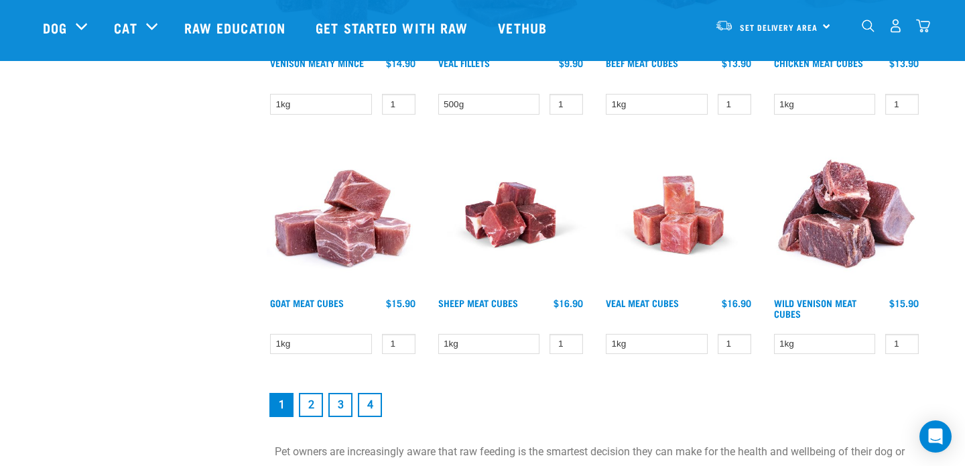
scroll to position [1215, 0]
